Goal: Find specific page/section: Find specific page/section

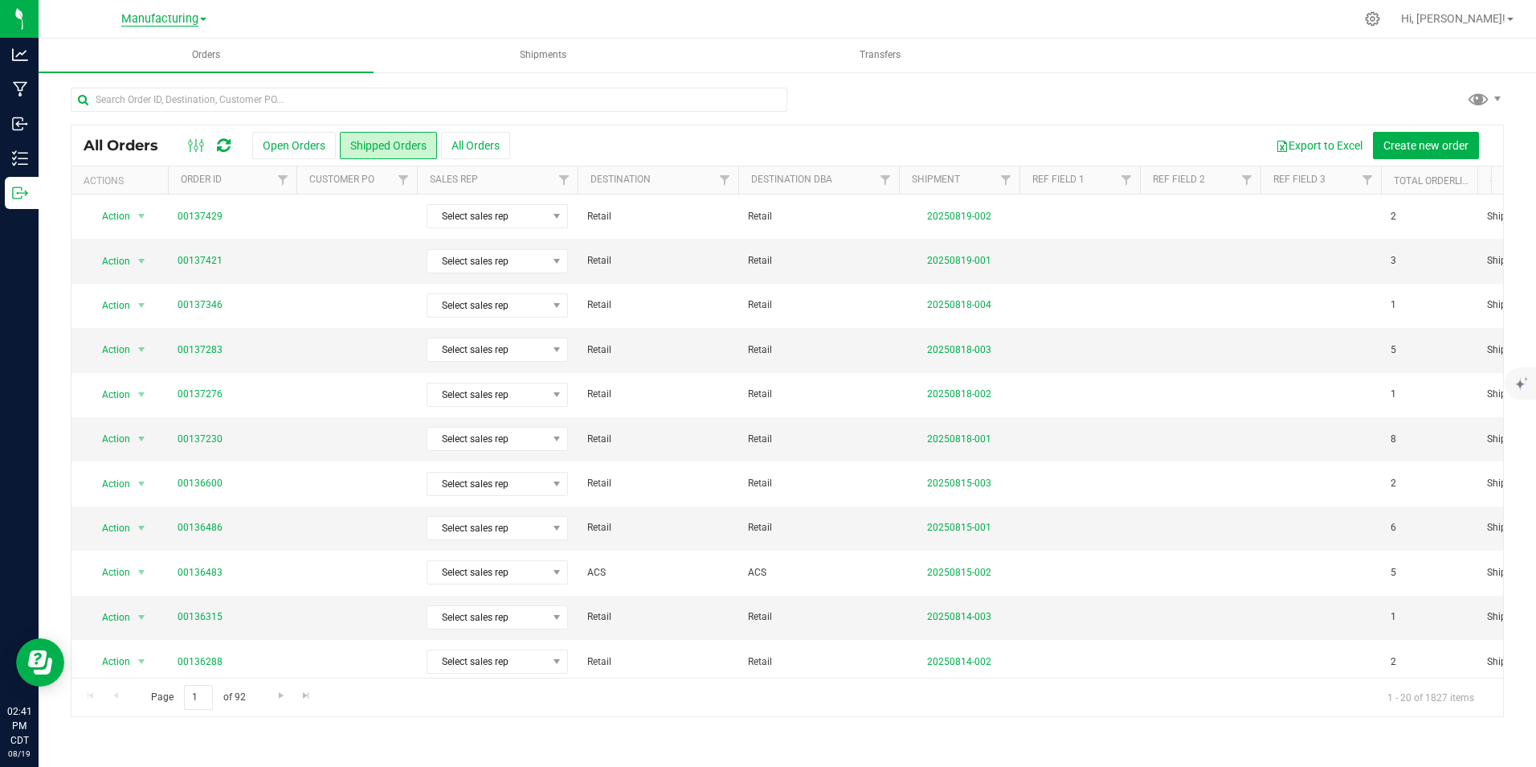
click at [169, 16] on span "Manufacturing" at bounding box center [159, 19] width 77 height 14
click at [134, 129] on link "Retail" at bounding box center [164, 121] width 235 height 22
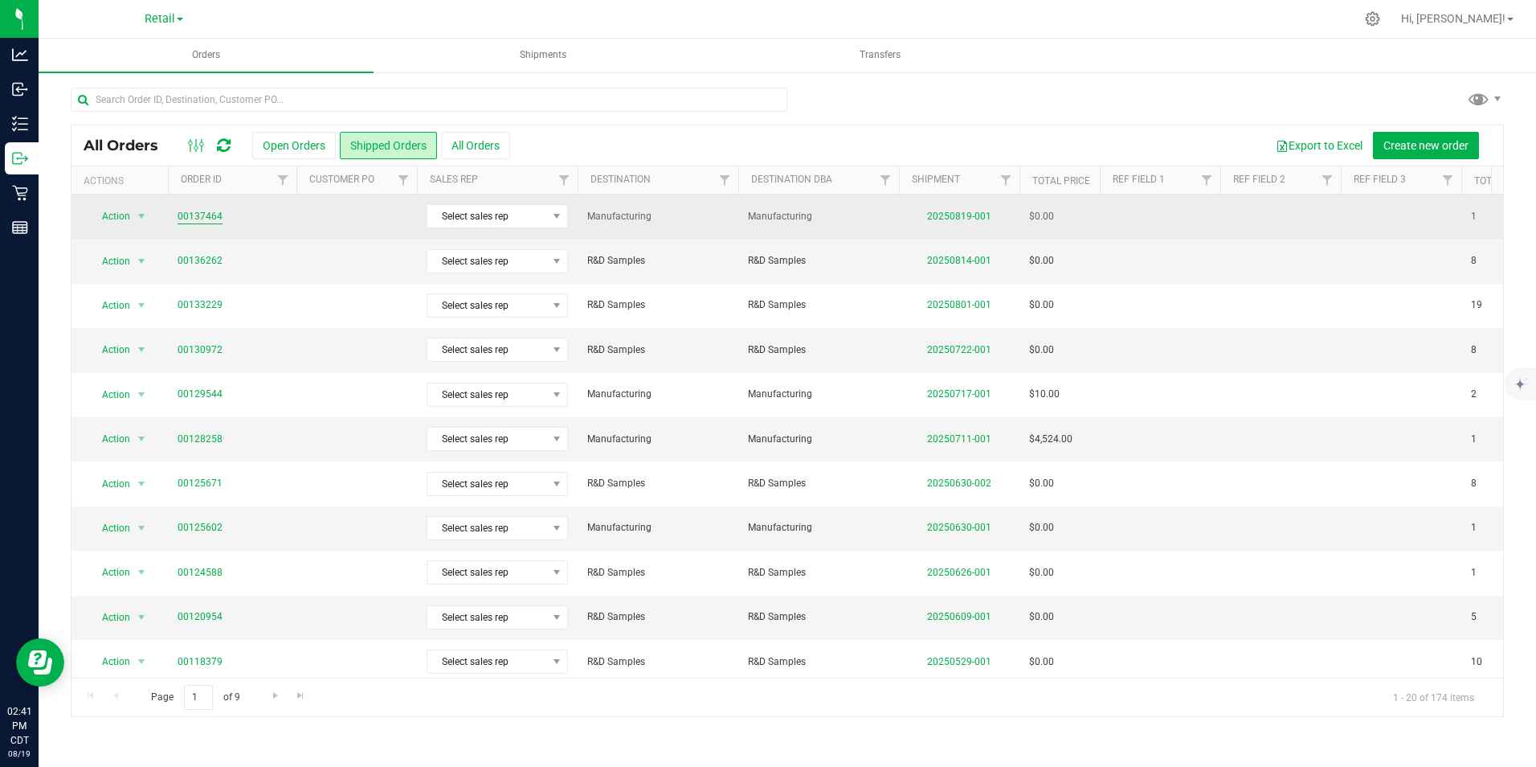
click at [202, 215] on link "00137464" at bounding box center [200, 216] width 45 height 15
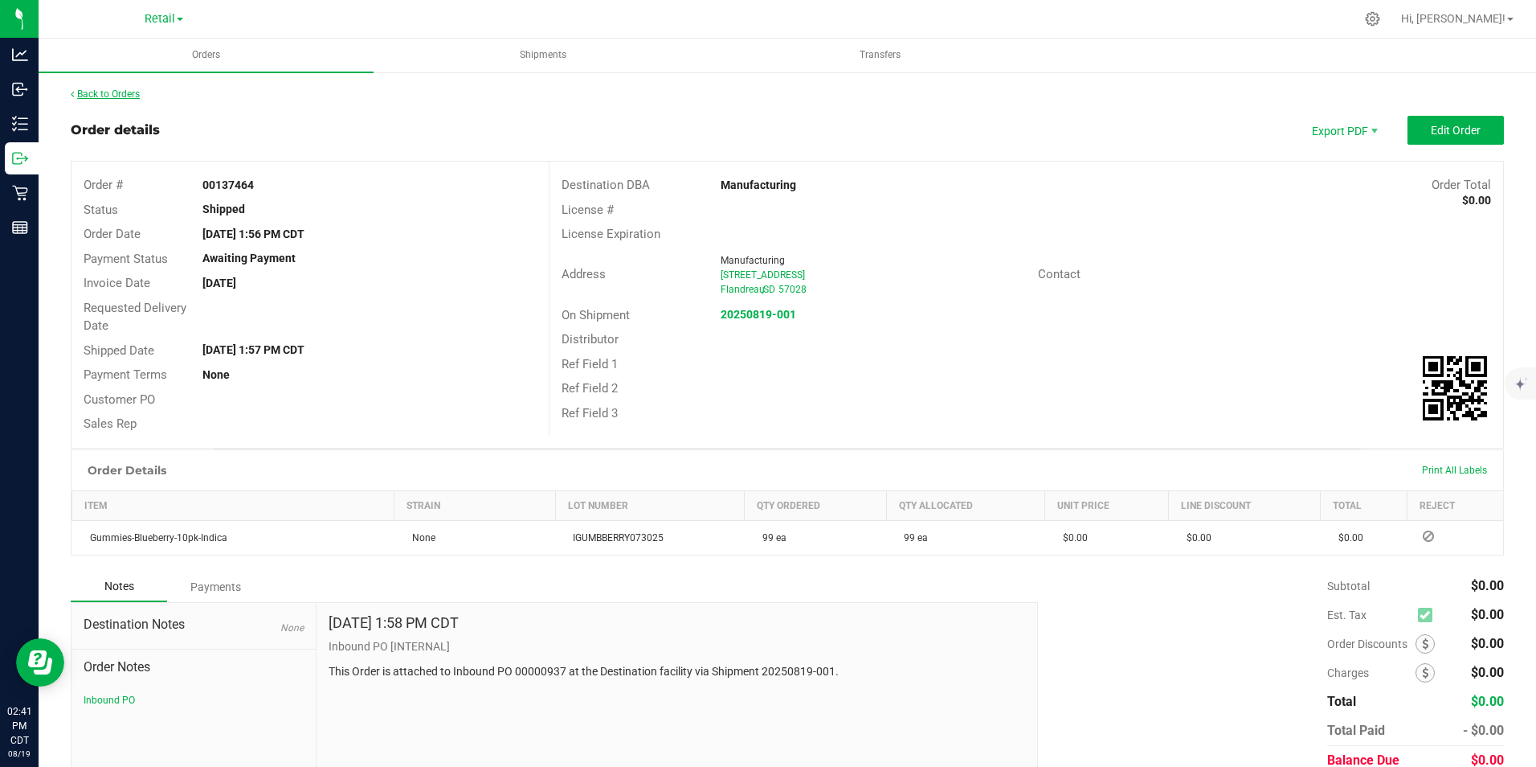
click at [105, 90] on link "Back to Orders" at bounding box center [105, 93] width 69 height 11
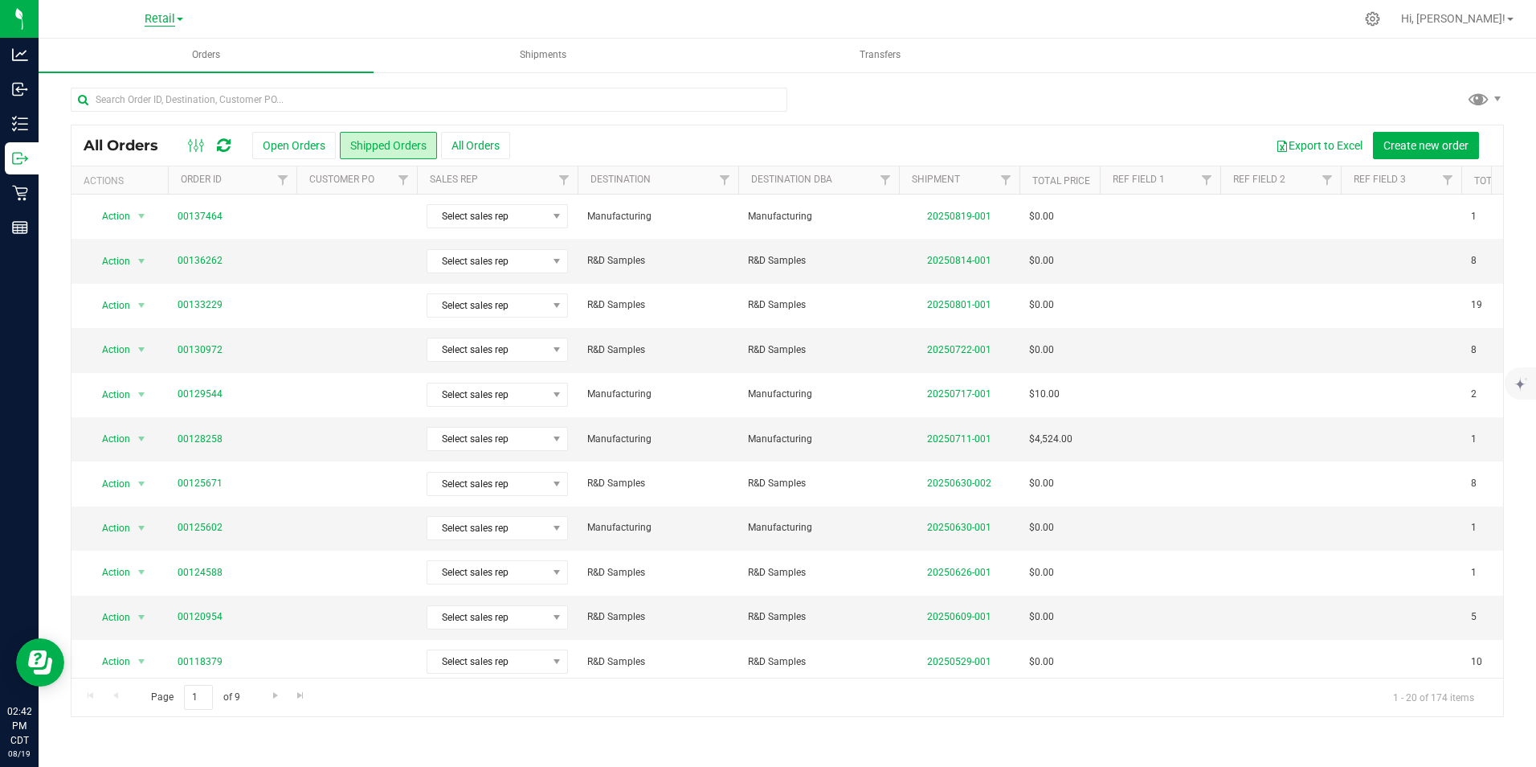
click at [158, 15] on span "Retail" at bounding box center [160, 19] width 31 height 14
click at [125, 97] on link "Manufacturing" at bounding box center [164, 99] width 235 height 22
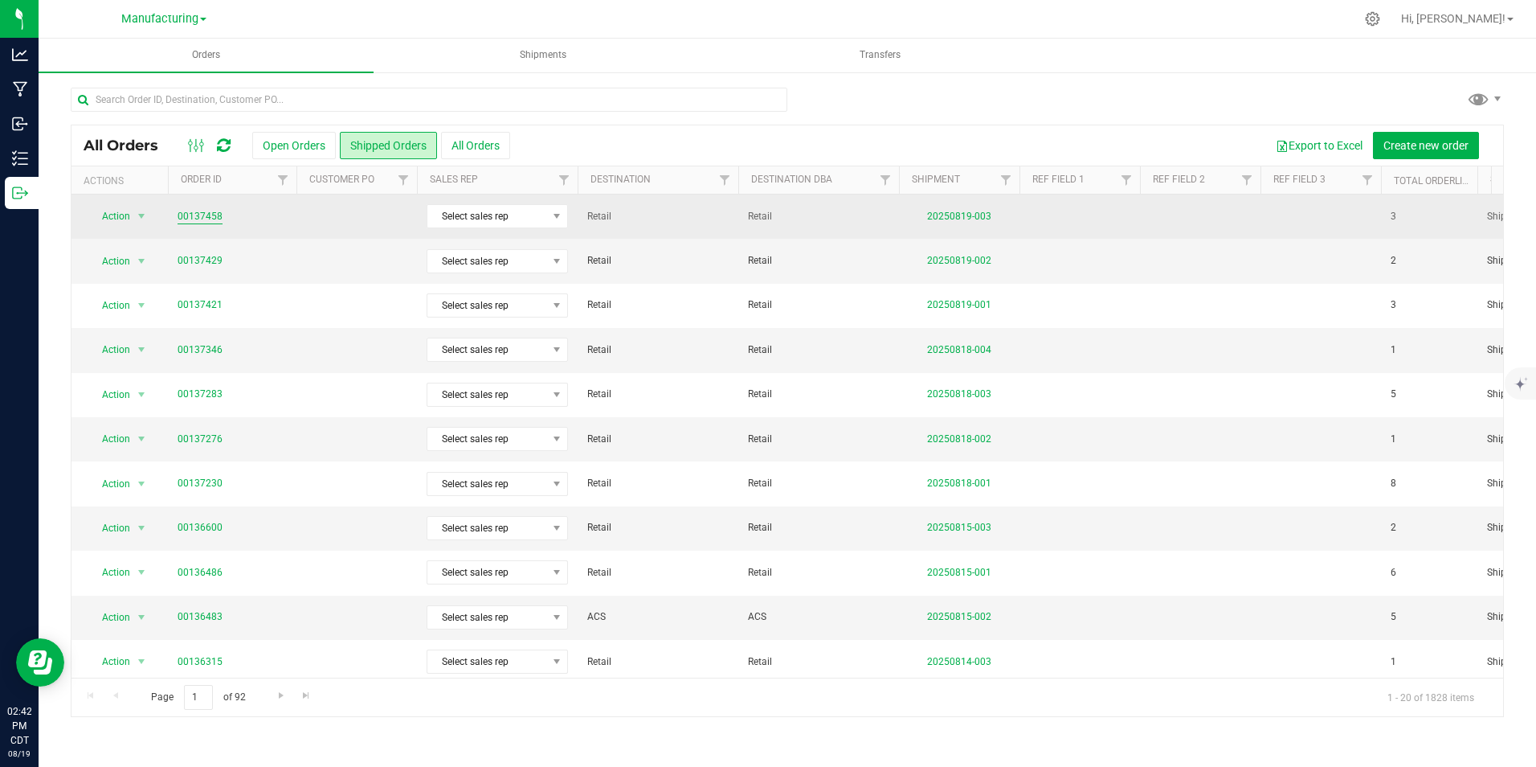
click at [196, 215] on link "00137458" at bounding box center [200, 216] width 45 height 15
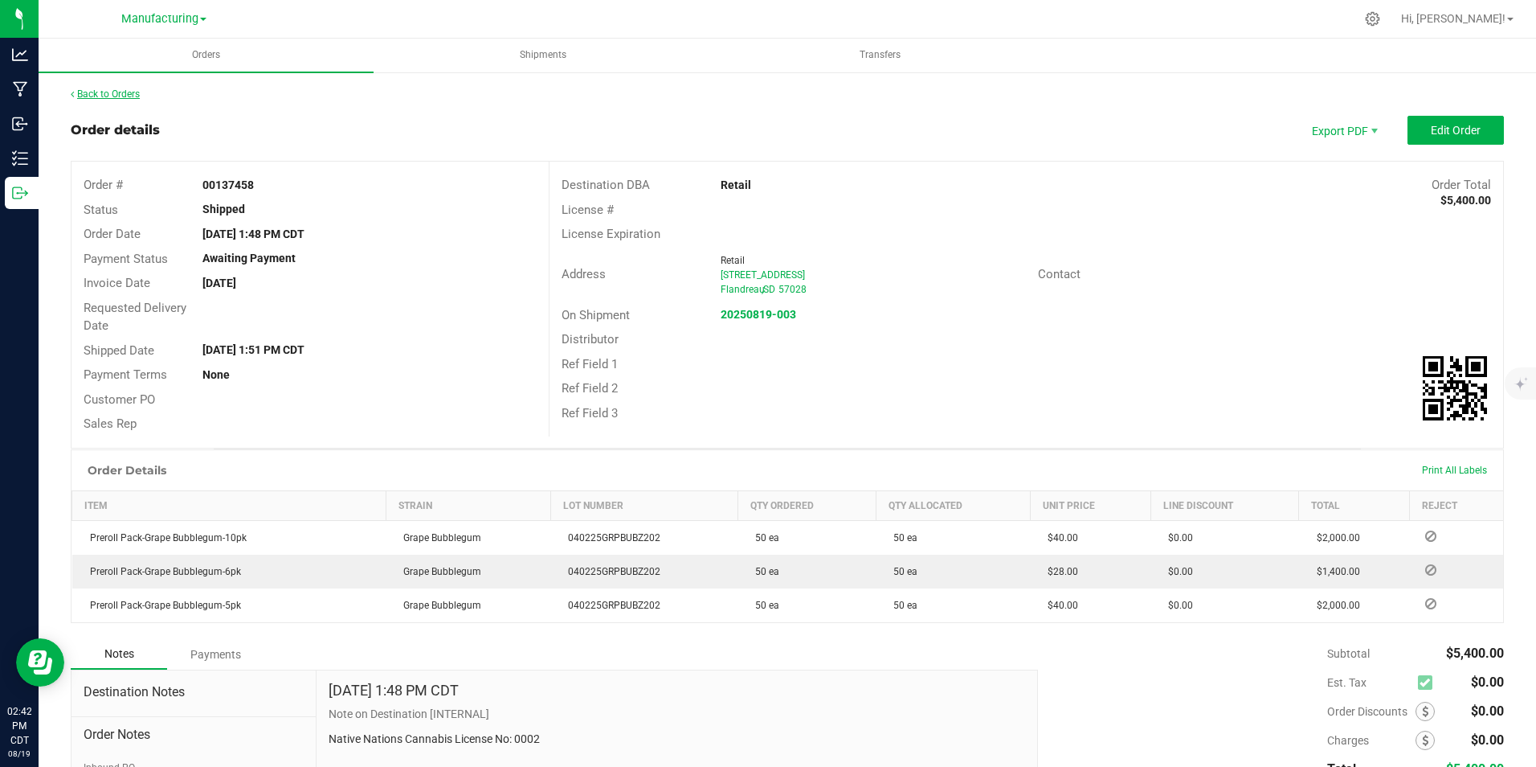
click at [122, 94] on link "Back to Orders" at bounding box center [105, 93] width 69 height 11
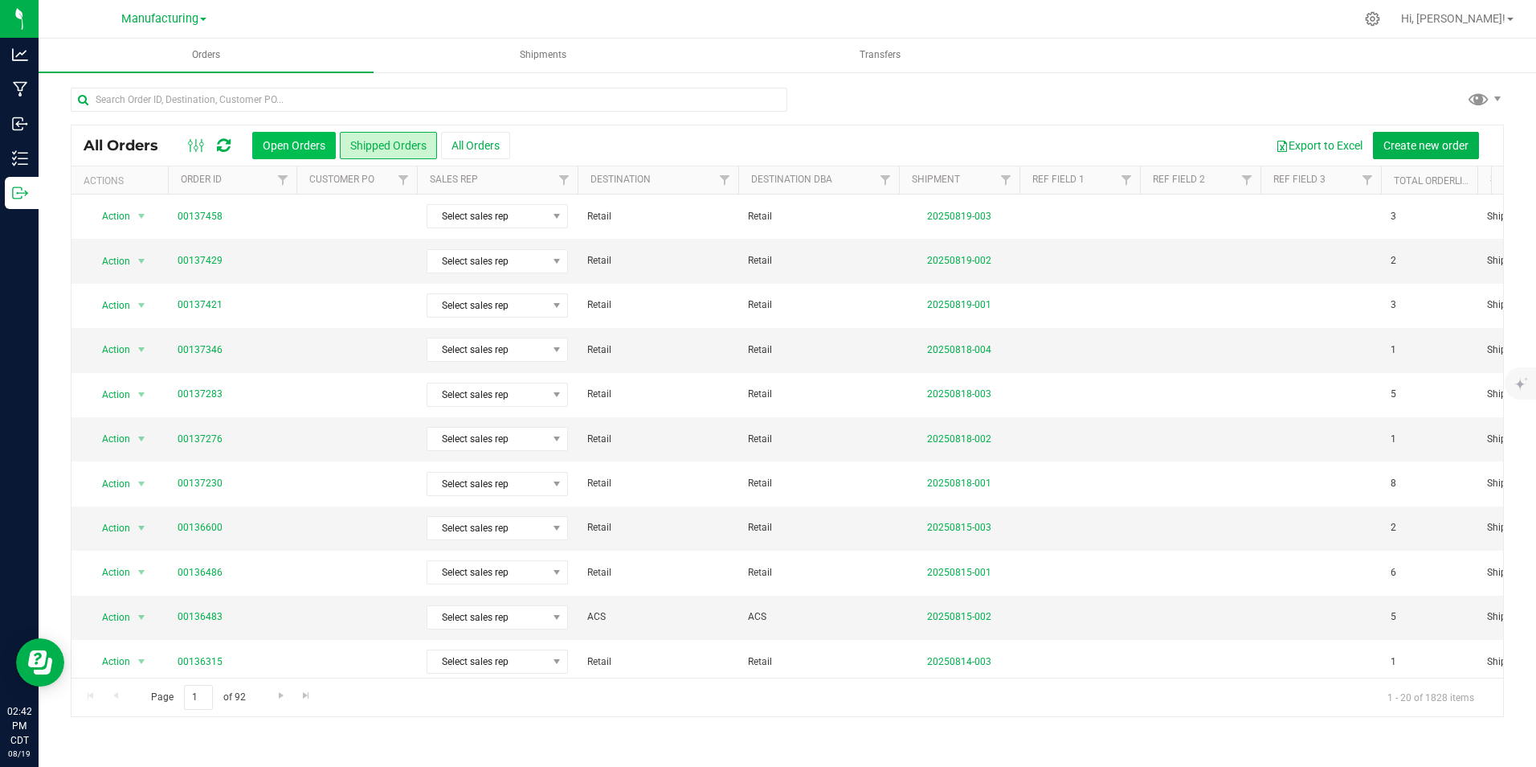
click at [292, 150] on button "Open Orders" at bounding box center [294, 145] width 84 height 27
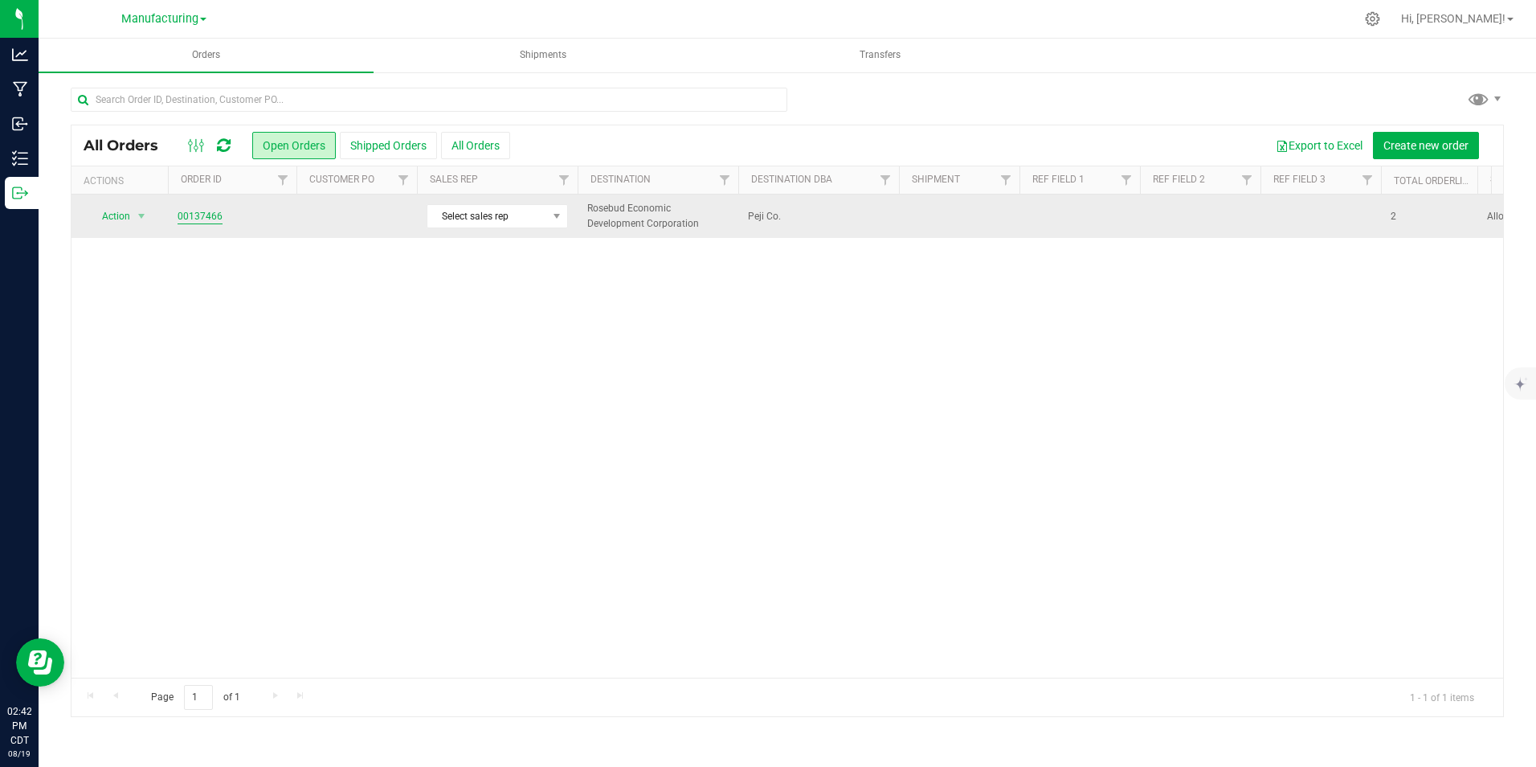
click at [201, 215] on link "00137466" at bounding box center [200, 216] width 45 height 15
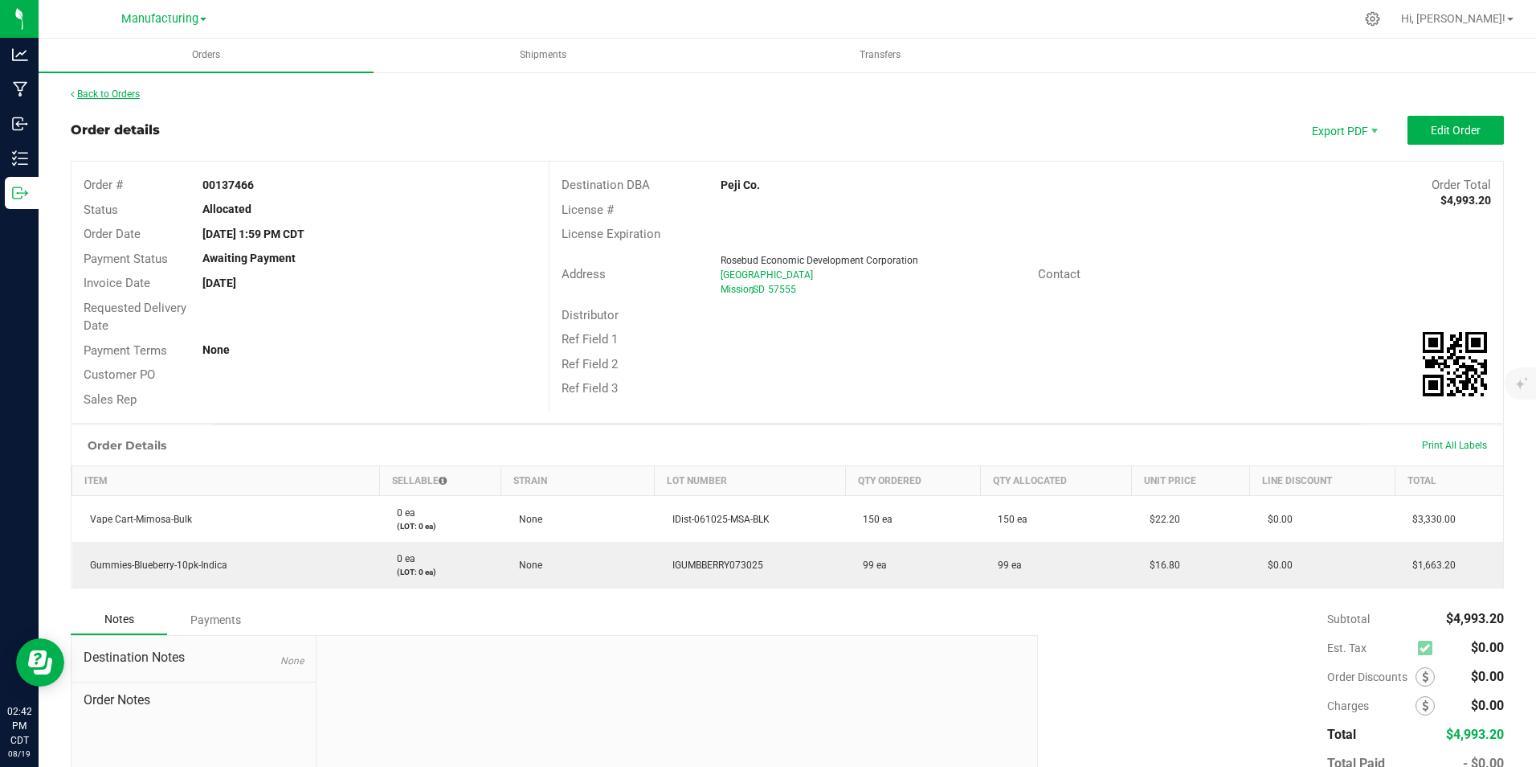
click at [110, 92] on link "Back to Orders" at bounding box center [105, 93] width 69 height 11
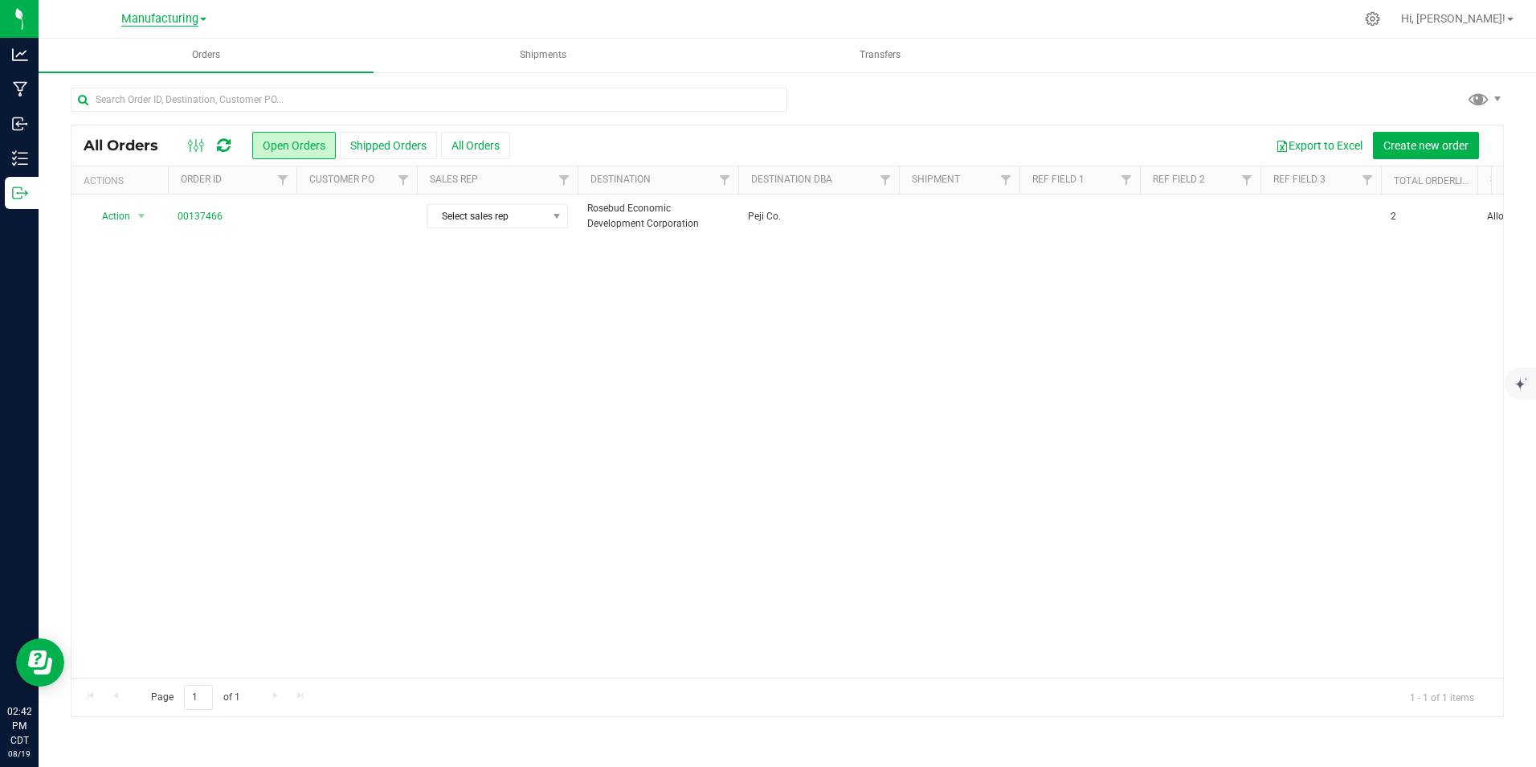
click at [173, 19] on span "Manufacturing" at bounding box center [159, 19] width 77 height 14
click at [121, 59] on link "Cultivation" at bounding box center [164, 57] width 235 height 22
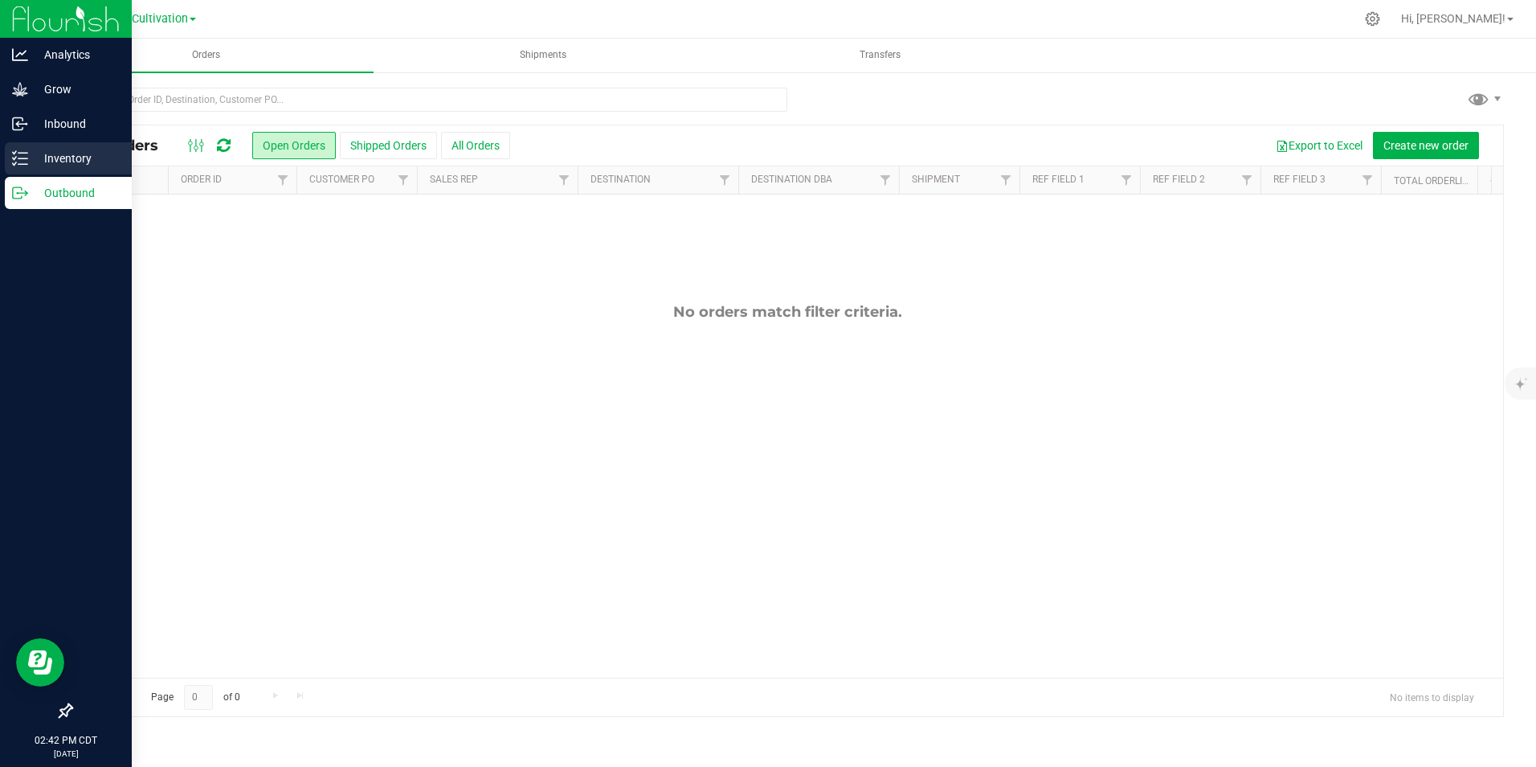
click at [50, 145] on div "Inventory" at bounding box center [68, 158] width 127 height 32
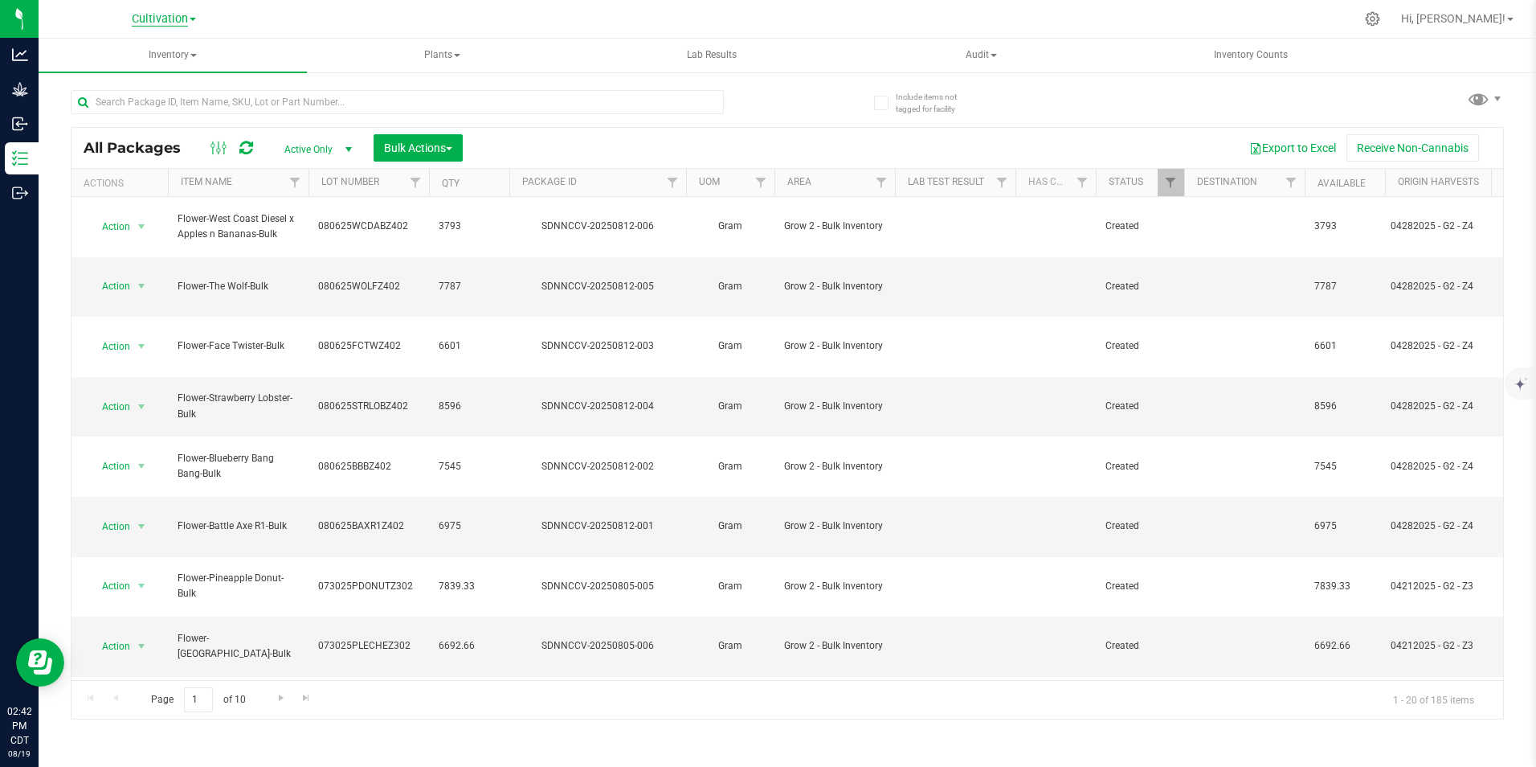
click at [182, 19] on span "Cultivation" at bounding box center [160, 19] width 56 height 14
click at [139, 116] on link "Retail" at bounding box center [164, 121] width 235 height 22
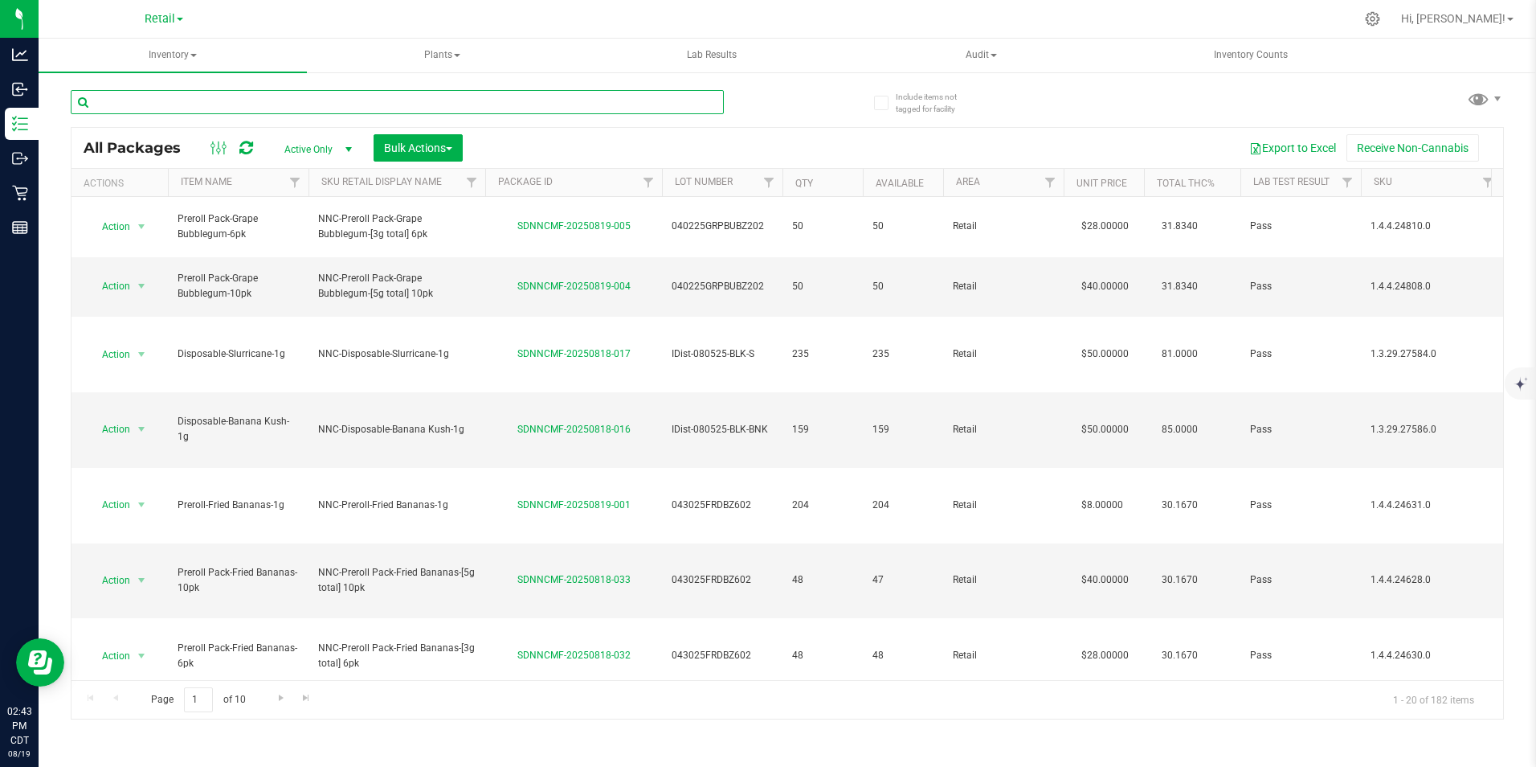
click at [205, 102] on input "text" at bounding box center [397, 102] width 653 height 24
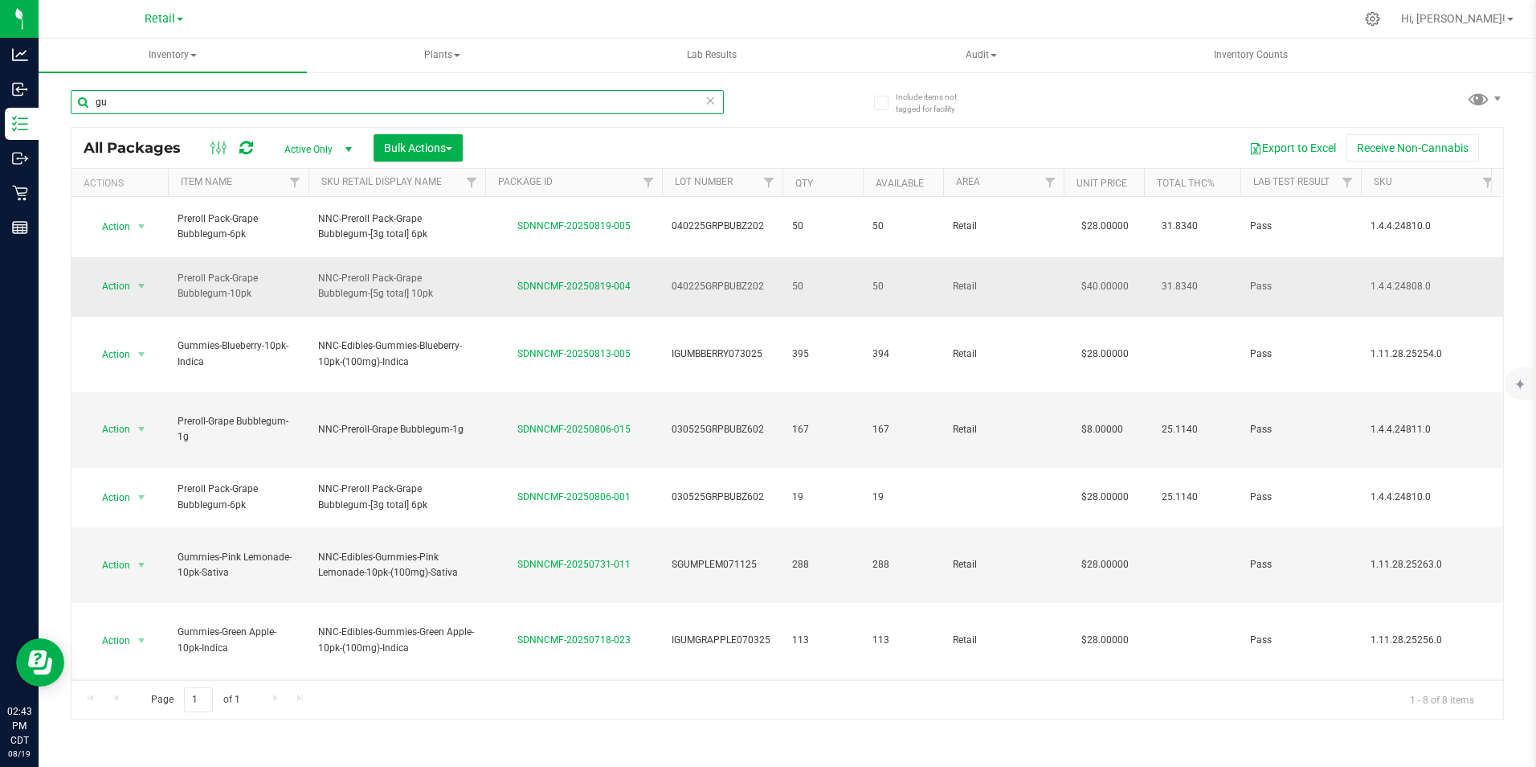
type input "g"
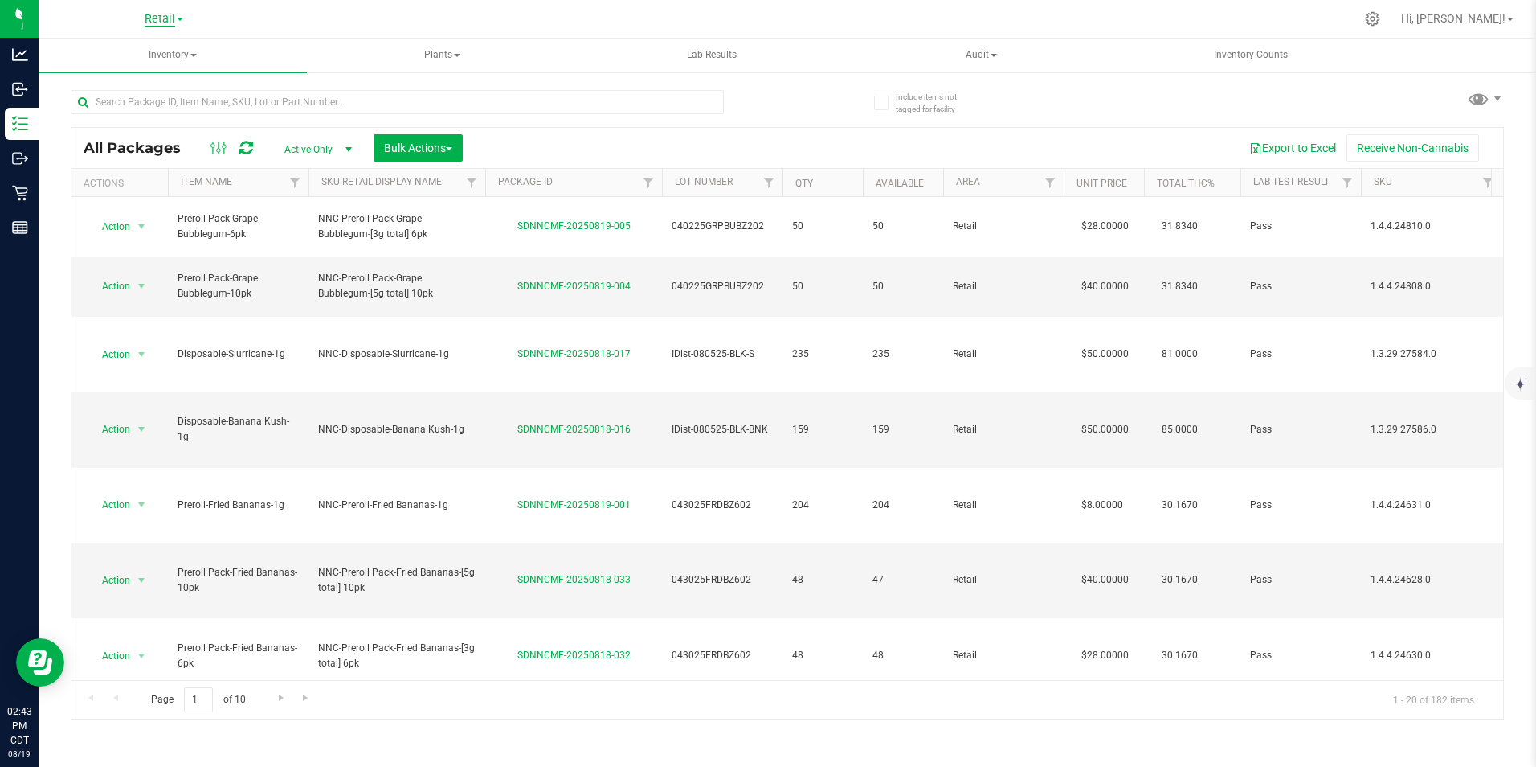
drag, startPoint x: 164, startPoint y: 10, endPoint x: 162, endPoint y: 18, distance: 9.0
click at [164, 10] on div "Retail Cultivation INACTIVE Manufacturing Retail" at bounding box center [164, 18] width 39 height 19
click at [154, 23] on span "Retail" at bounding box center [160, 19] width 31 height 14
click at [104, 89] on link "Manufacturing" at bounding box center [164, 99] width 235 height 22
